Goal: Complete application form: Complete application form

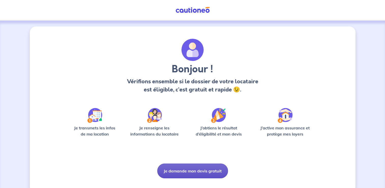
click at [178, 173] on button "Je demande mon devis gratuit" at bounding box center [192, 170] width 71 height 15
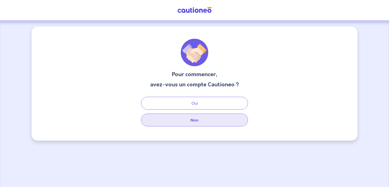
click at [200, 117] on button "Non" at bounding box center [194, 120] width 107 height 13
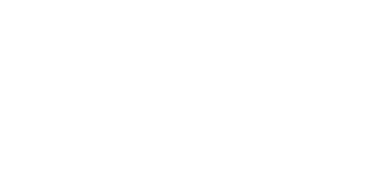
select select "FR"
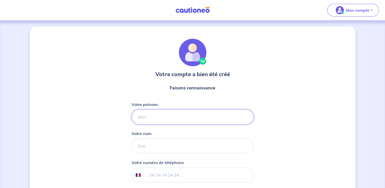
click at [183, 119] on input "Votre prénom" at bounding box center [193, 116] width 122 height 15
type input "Lénaïk"
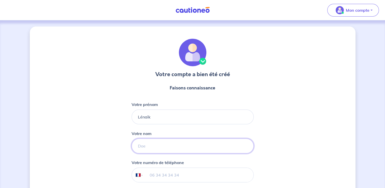
type input "SAINTILAN"
type input "+33 6 73 59 83 53"
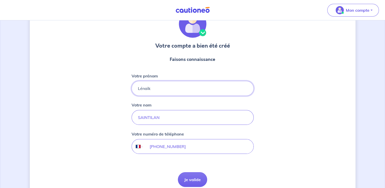
scroll to position [51, 0]
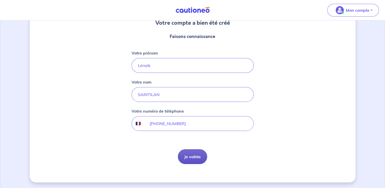
click at [191, 159] on button "Je valide" at bounding box center [192, 156] width 29 height 15
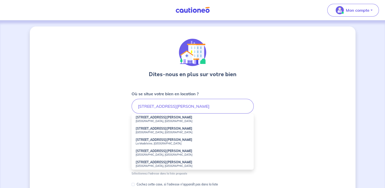
click at [180, 122] on small "Saint-Étienne, France" at bounding box center [193, 121] width 114 height 4
type input "11 Rue Horace Vernet, Saint-Étienne, France"
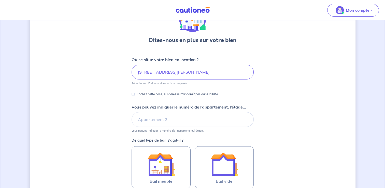
scroll to position [49, 0]
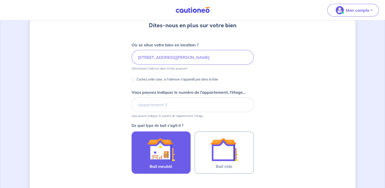
click at [171, 155] on img at bounding box center [160, 149] width 27 height 27
click at [0, 0] on input "Bail meublé" at bounding box center [0, 0] width 0 height 0
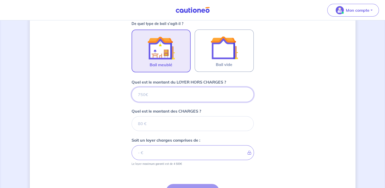
scroll to position [151, 0]
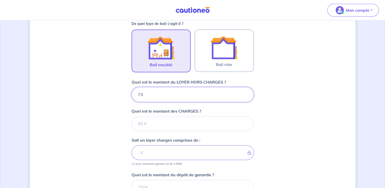
type input "735"
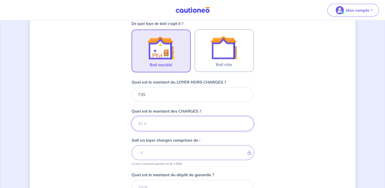
click at [184, 125] on input "Quel est le montant des CHARGES ?" at bounding box center [193, 123] width 122 height 15
type input "13"
type input "736"
type input "135"
type input "870"
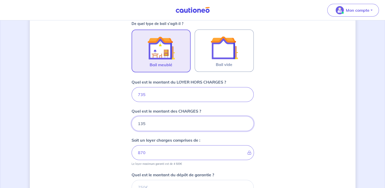
type input "135"
drag, startPoint x: 147, startPoint y: 96, endPoint x: 119, endPoint y: 94, distance: 27.3
click at [119, 94] on div "Dites-nous en plus sur votre bien Où se situe votre bien en location ? 11 Rue H…" at bounding box center [193, 73] width 326 height 395
type input "600"
type input "735"
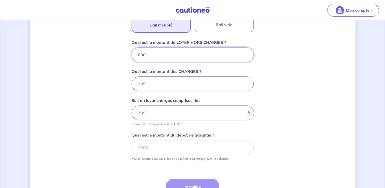
scroll to position [193, 0]
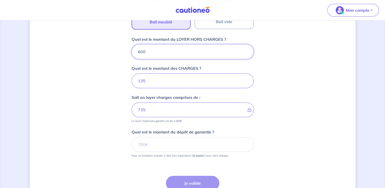
type input "600"
click at [171, 147] on input "Quel est le montant du dépôt de garantie ?" at bounding box center [193, 144] width 122 height 15
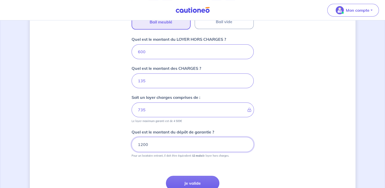
type input "1200"
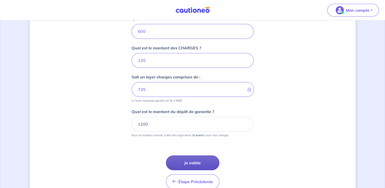
click at [206, 168] on button "Je valide" at bounding box center [192, 162] width 53 height 15
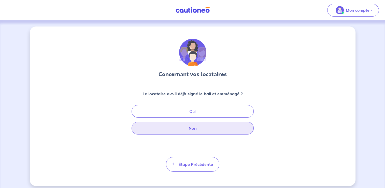
click at [208, 128] on button "Non" at bounding box center [193, 128] width 122 height 13
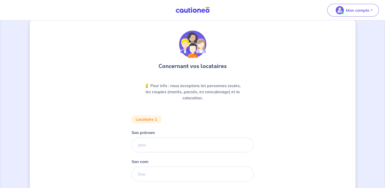
scroll to position [9, 0]
click at [199, 132] on div "Son prénom" at bounding box center [193, 140] width 122 height 23
click at [169, 147] on input "Son prénom" at bounding box center [193, 144] width 122 height 15
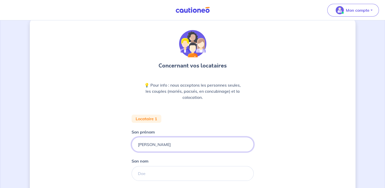
type input "Antoine"
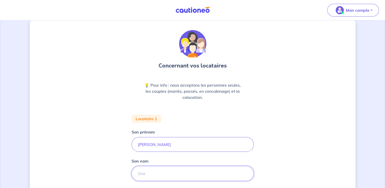
click at [157, 172] on input "Son nom" at bounding box center [193, 173] width 122 height 15
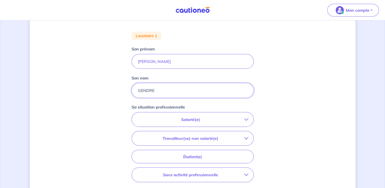
scroll to position [92, 0]
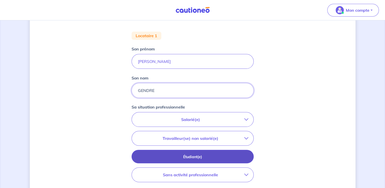
type input "GENDRE"
click at [196, 159] on button "Étudiant(e)" at bounding box center [193, 156] width 122 height 13
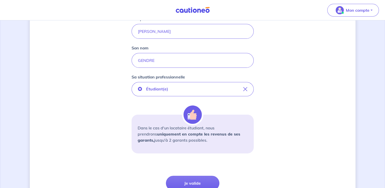
scroll to position [128, 0]
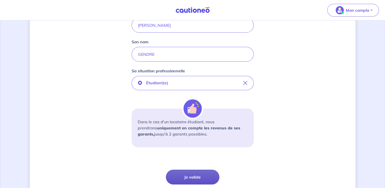
click at [194, 178] on button "Je valide" at bounding box center [192, 177] width 53 height 15
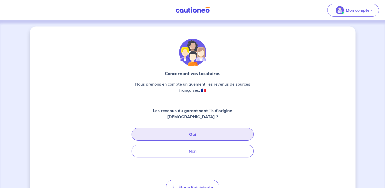
click at [203, 130] on button "Oui" at bounding box center [193, 134] width 122 height 13
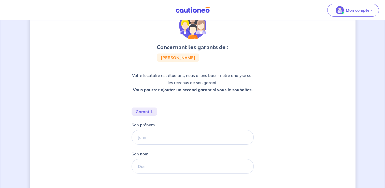
scroll to position [27, 0]
click at [179, 136] on input "Son prénom" at bounding box center [193, 137] width 122 height 15
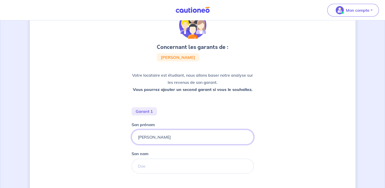
type input "Laurent"
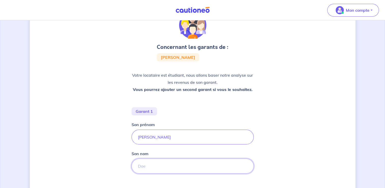
click at [160, 170] on input "Son nom" at bounding box center [193, 166] width 122 height 15
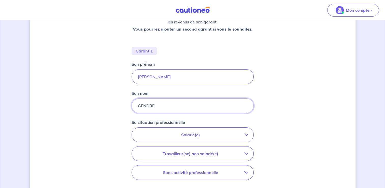
scroll to position [98, 0]
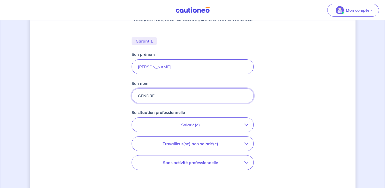
type input "GENDRE"
click at [205, 130] on button "Salarié(e)" at bounding box center [193, 125] width 122 height 14
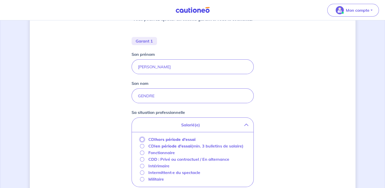
click at [140, 139] on input "CDI hors période d'essai" at bounding box center [142, 139] width 4 height 4
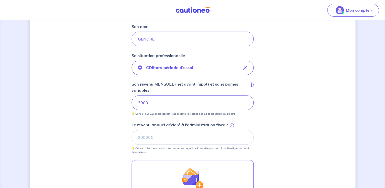
scroll to position [163, 0]
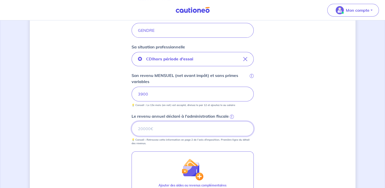
click at [183, 128] on input "Le revenu annuel déclaré à l'administration fiscale i" at bounding box center [193, 128] width 122 height 15
type input "72000"
